Goal: Check status: Check status

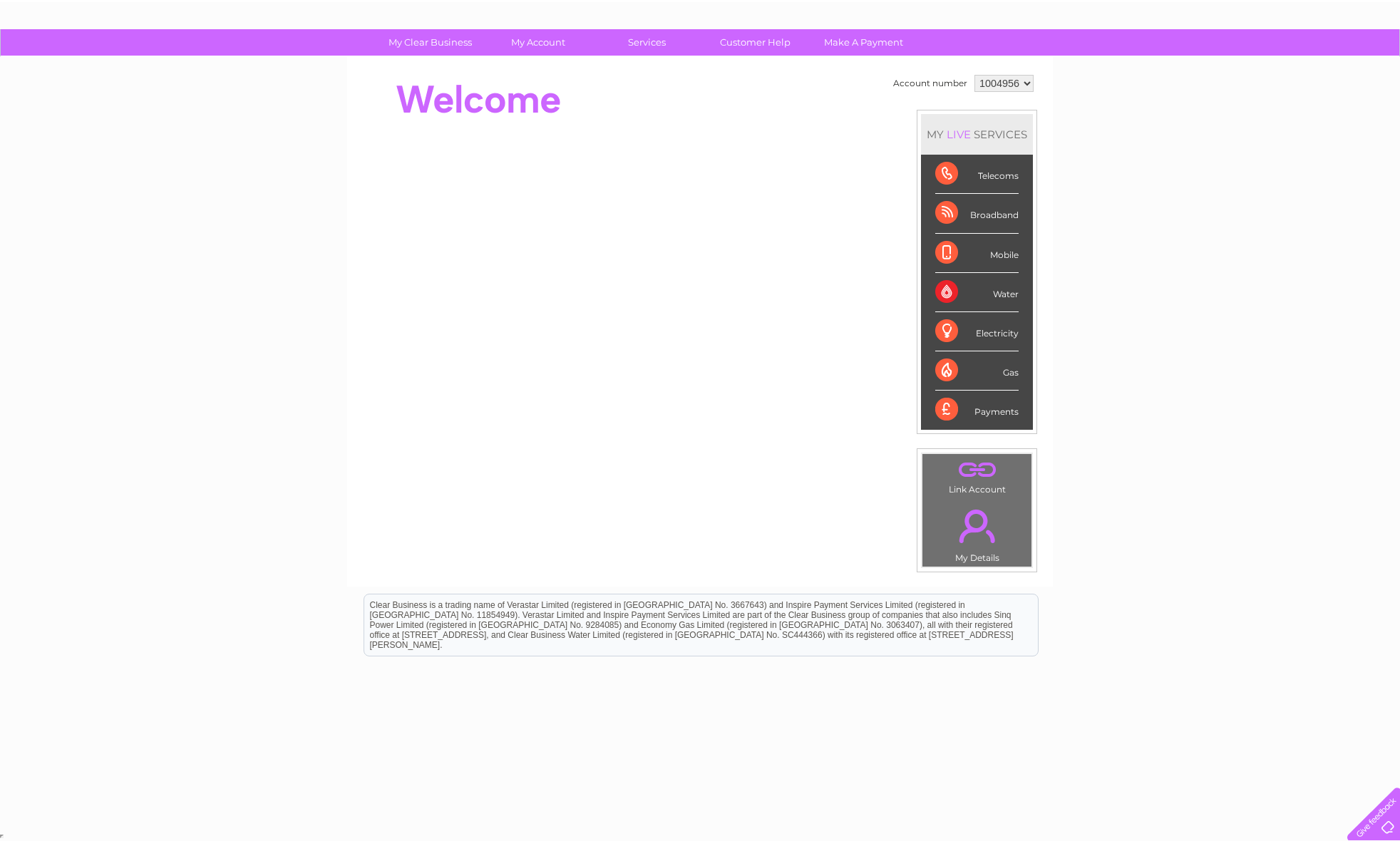
scroll to position [76, 0]
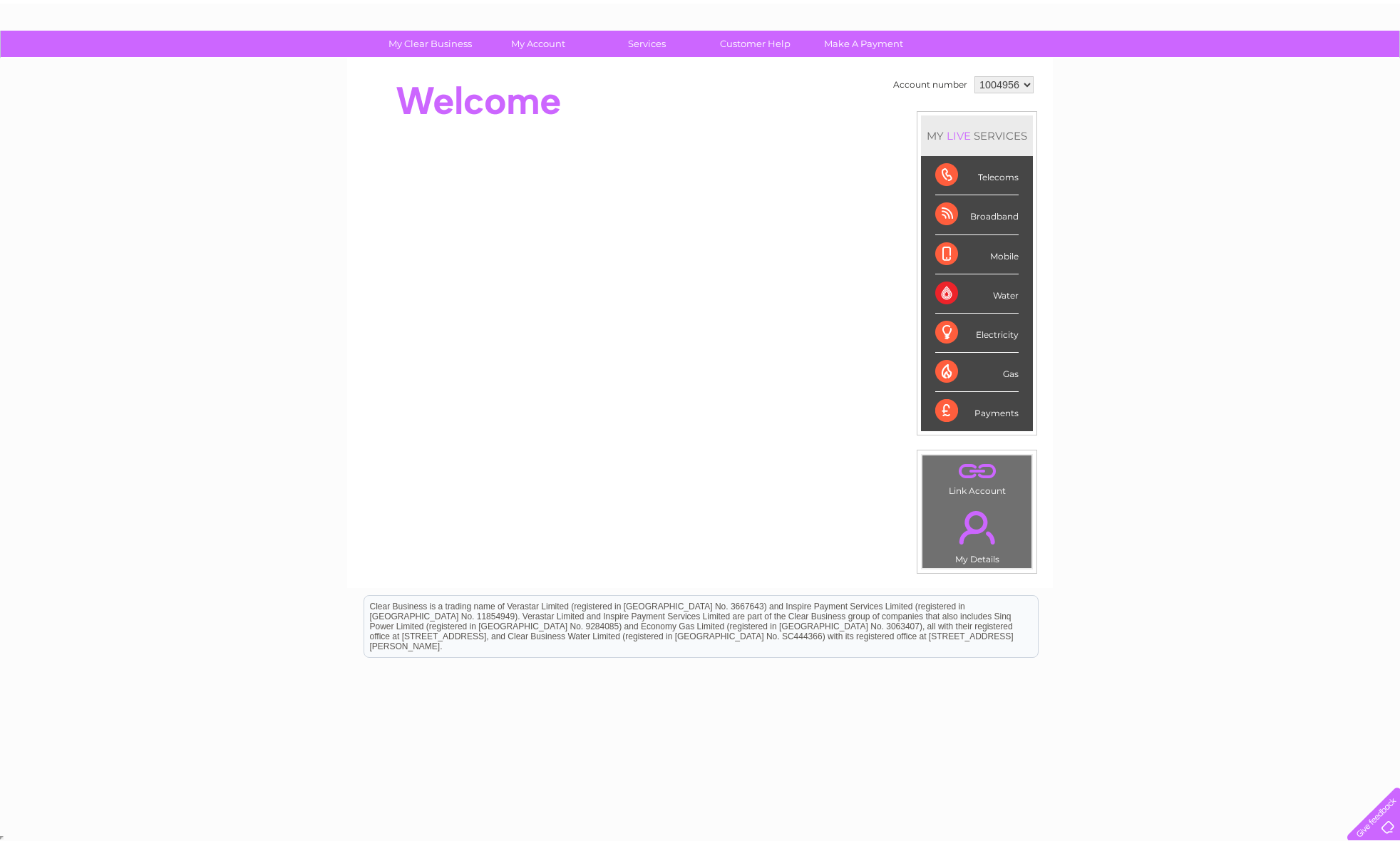
click at [1384, 823] on div at bounding box center [1370, 810] width 59 height 59
click at [1379, 825] on div at bounding box center [1370, 810] width 59 height 59
click at [741, 44] on link "Customer Help" at bounding box center [755, 43] width 118 height 26
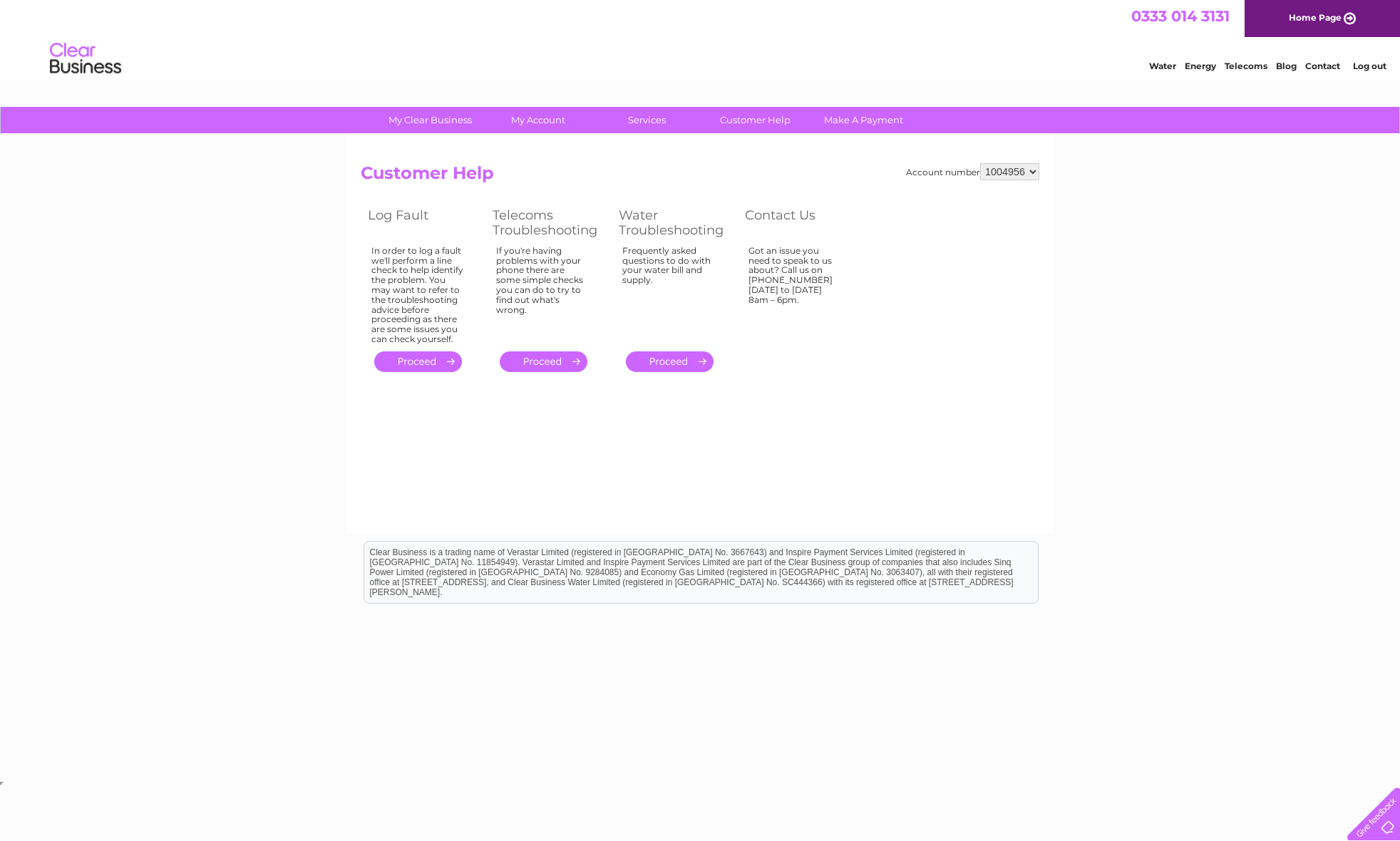
click at [409, 354] on link "." at bounding box center [418, 361] width 88 height 21
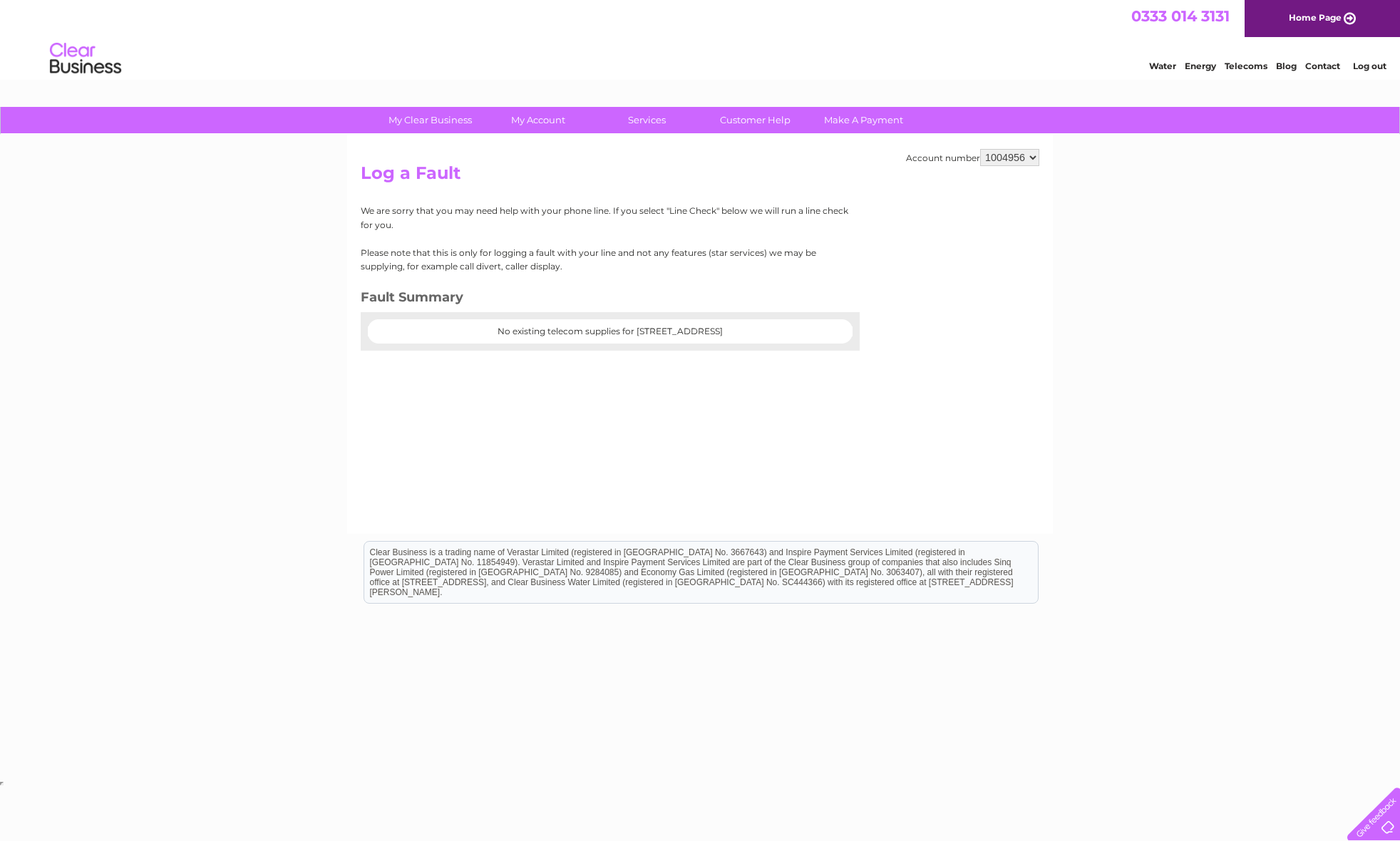
click at [831, 323] on div at bounding box center [610, 319] width 499 height 14
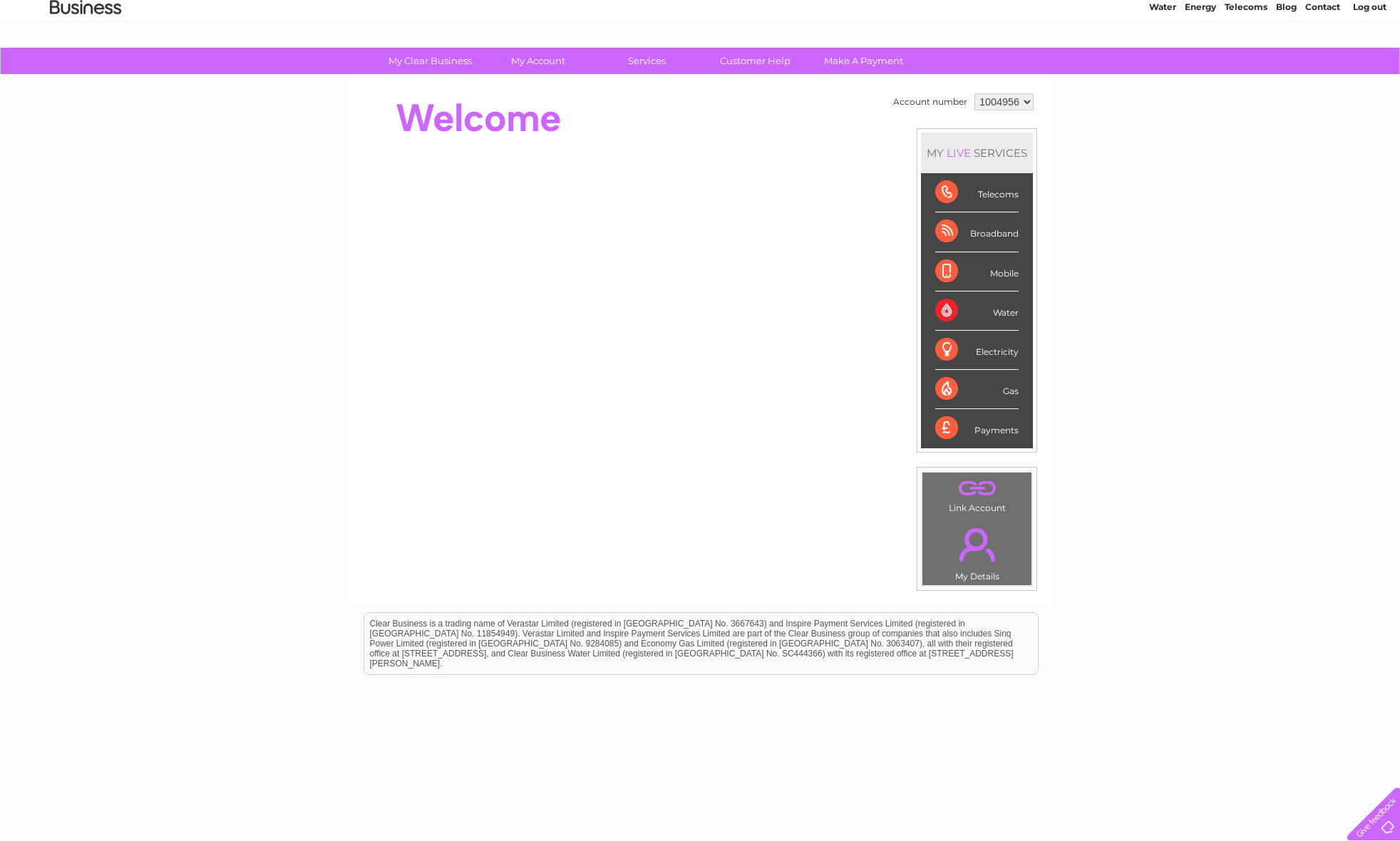
scroll to position [57, 0]
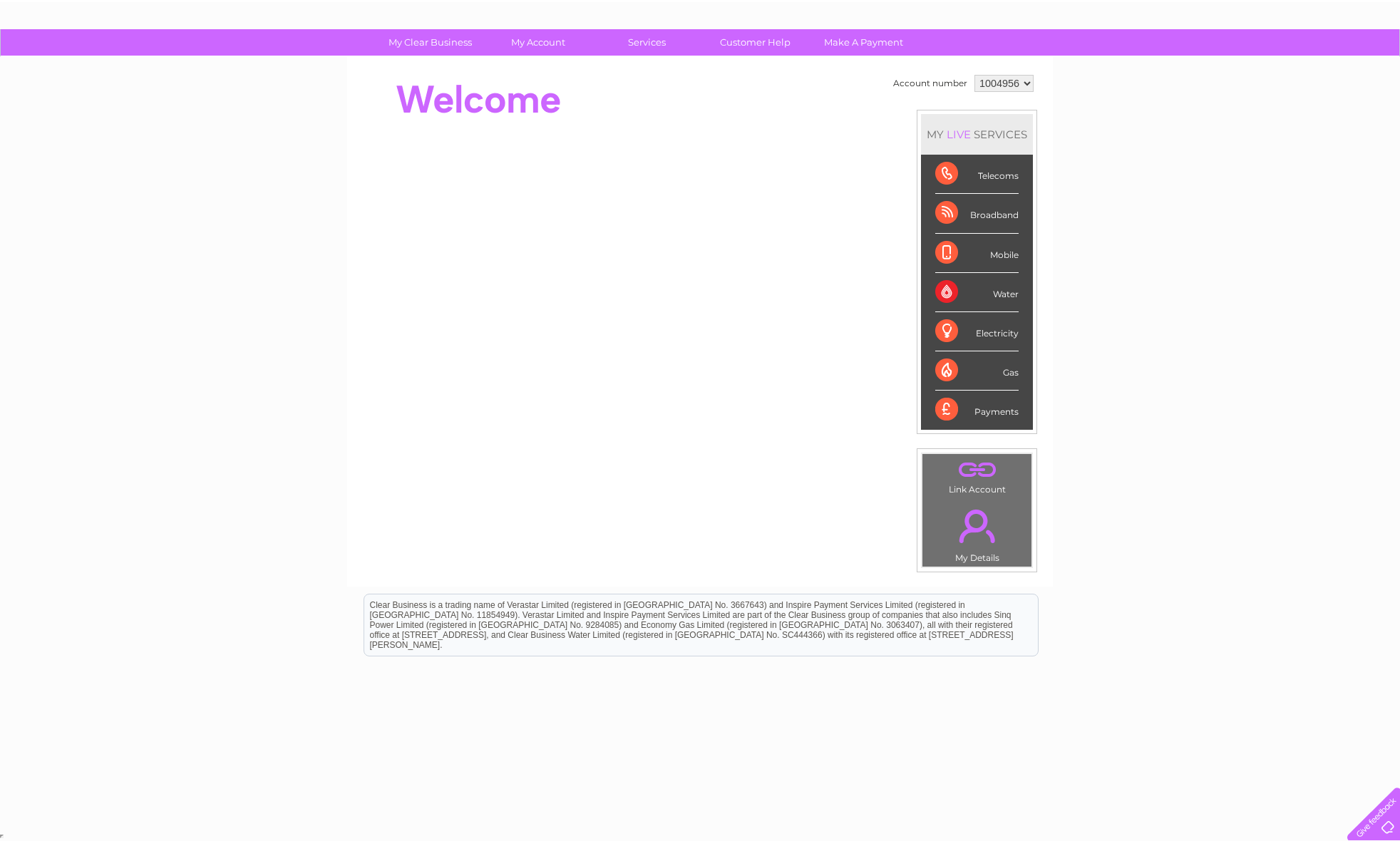
scroll to position [76, 0]
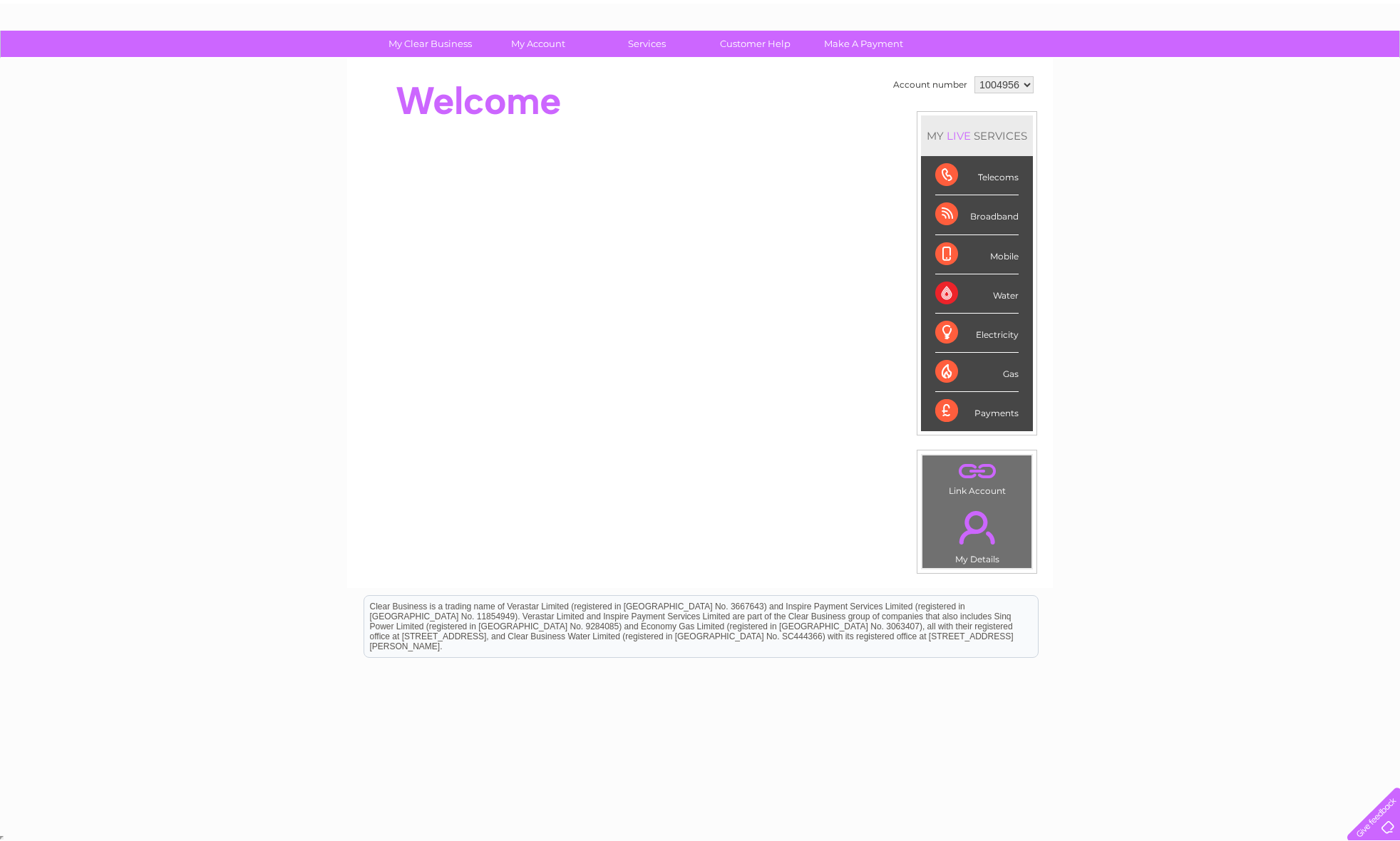
click at [1362, 827] on div at bounding box center [1370, 810] width 59 height 59
